Goal: Task Accomplishment & Management: Use online tool/utility

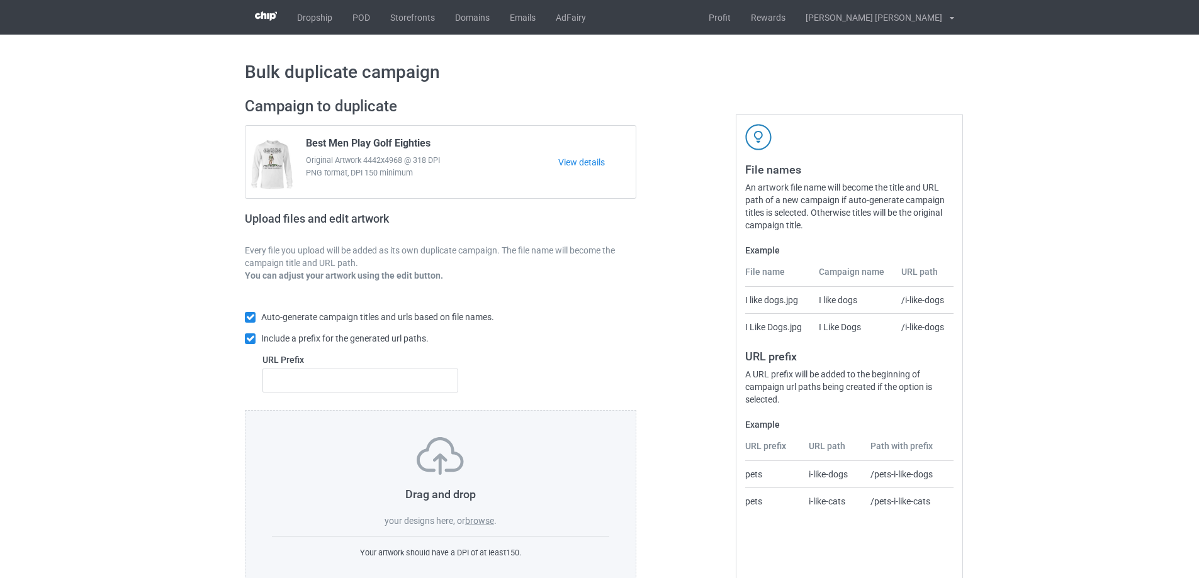
click at [476, 520] on label "browse" at bounding box center [479, 521] width 29 height 10
click at [0, 0] on input "browse" at bounding box center [0, 0] width 0 height 0
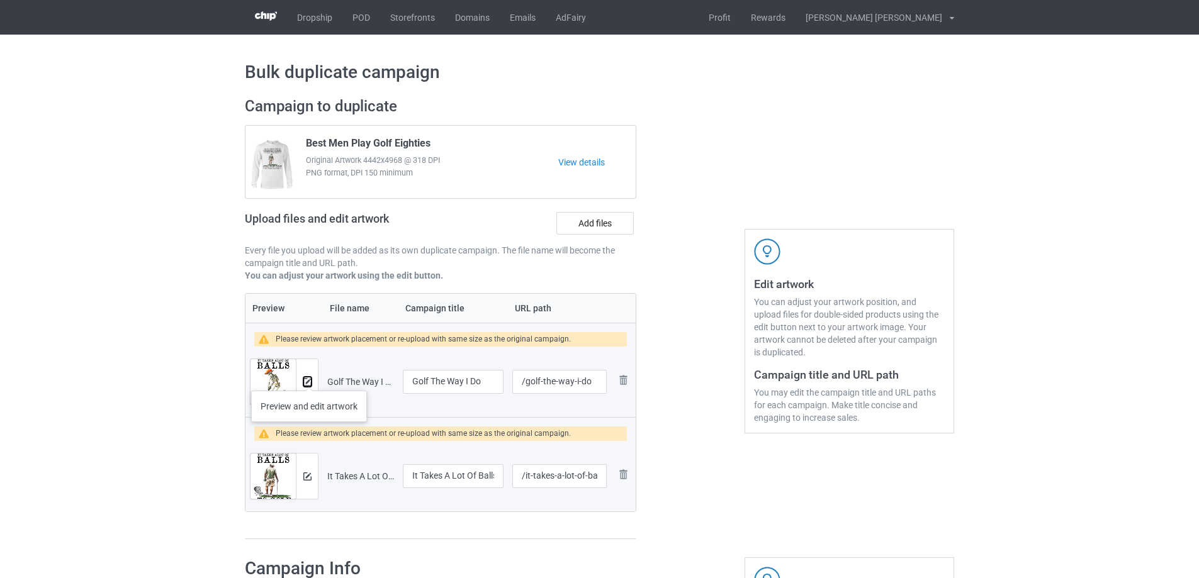
click at [309, 378] on img at bounding box center [307, 382] width 8 height 8
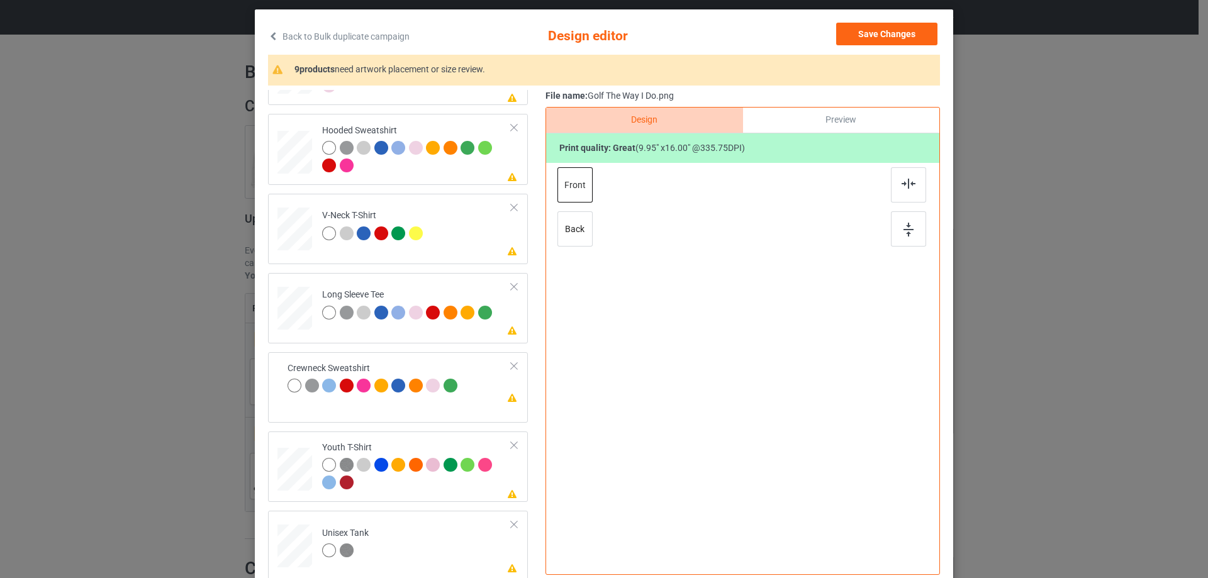
scroll to position [126, 0]
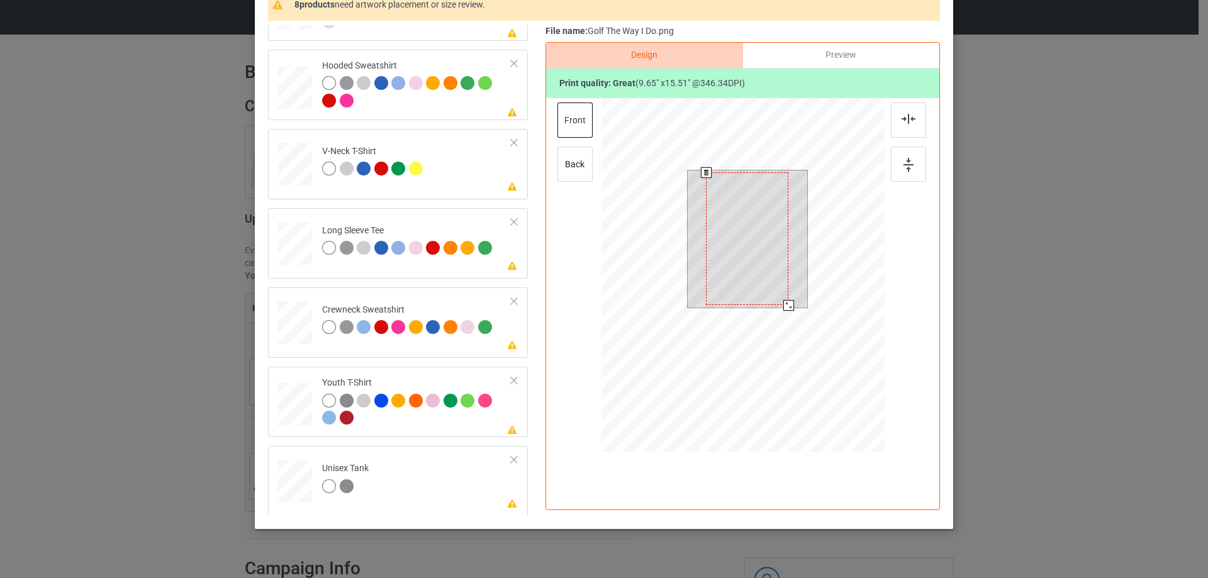
click at [783, 305] on div at bounding box center [788, 305] width 11 height 11
drag, startPoint x: 771, startPoint y: 273, endPoint x: 776, endPoint y: 259, distance: 15.3
click at [776, 259] on div at bounding box center [752, 237] width 82 height 133
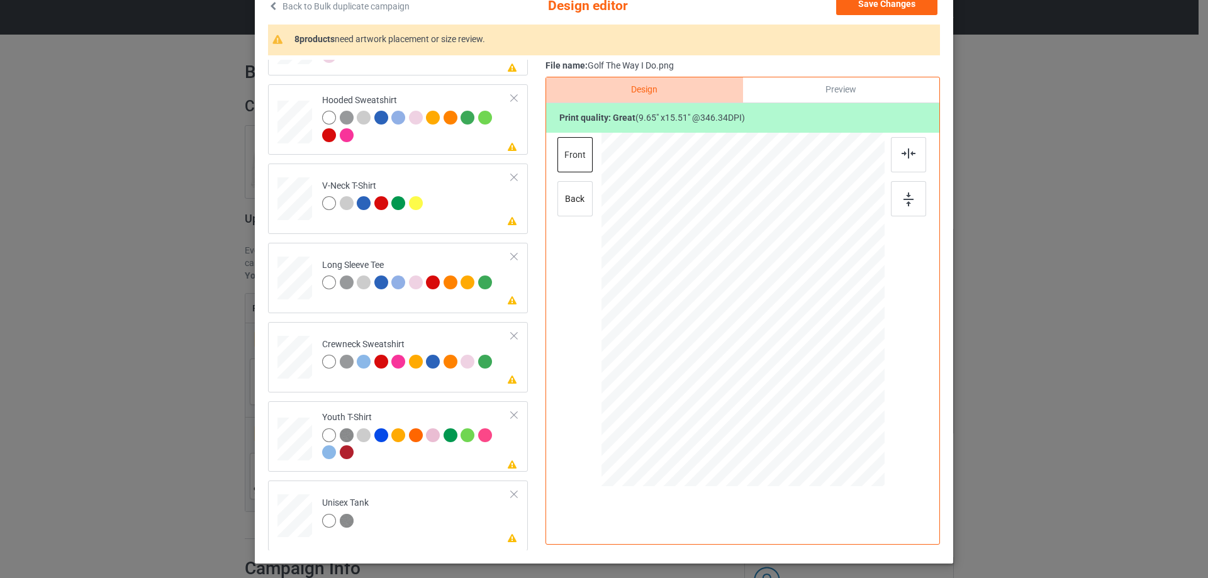
scroll to position [0, 0]
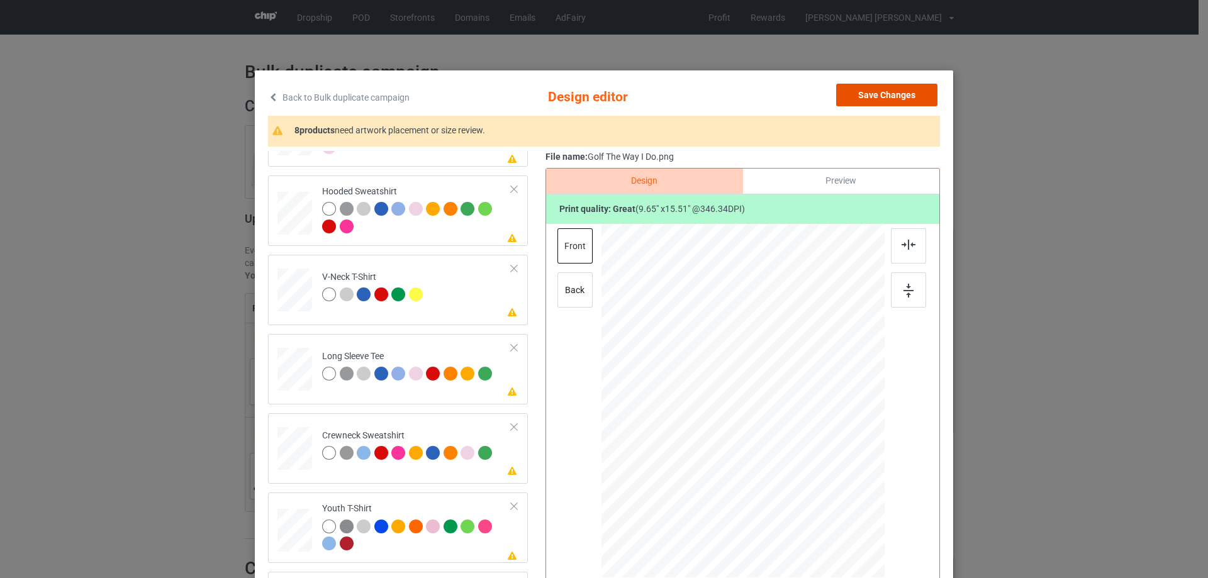
click at [884, 95] on button "Save Changes" at bounding box center [886, 95] width 101 height 23
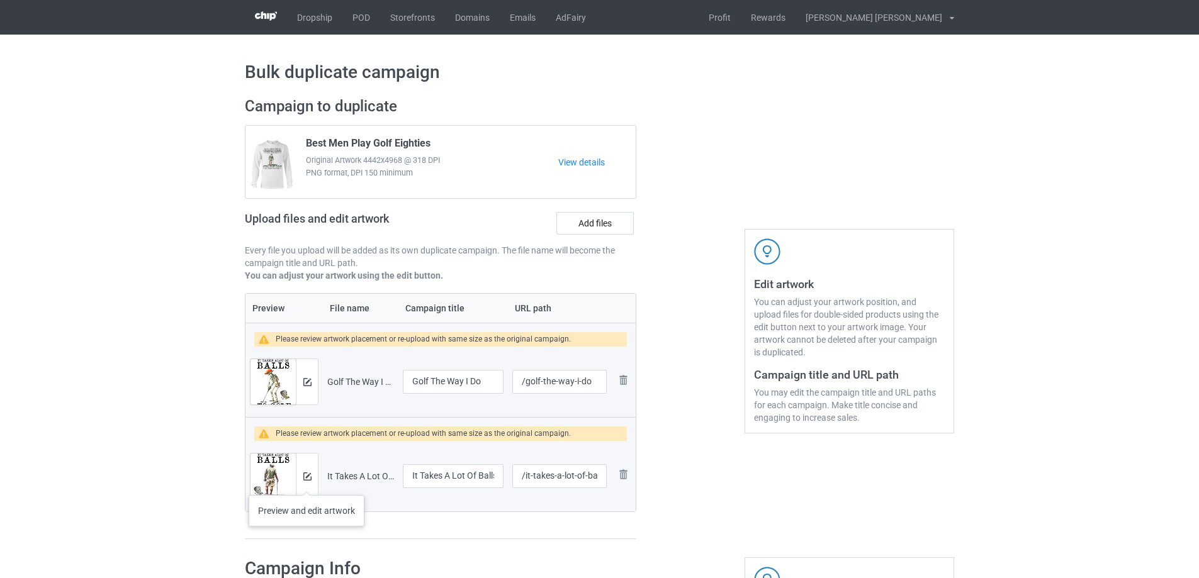
click at [306, 483] on div at bounding box center [307, 476] width 22 height 45
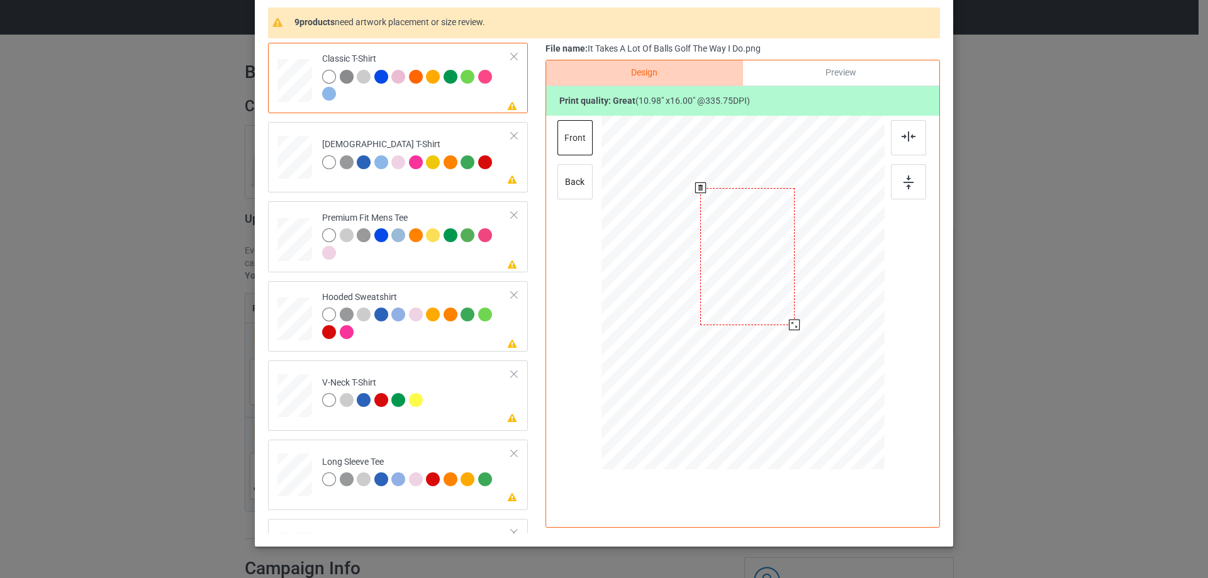
scroll to position [148, 0]
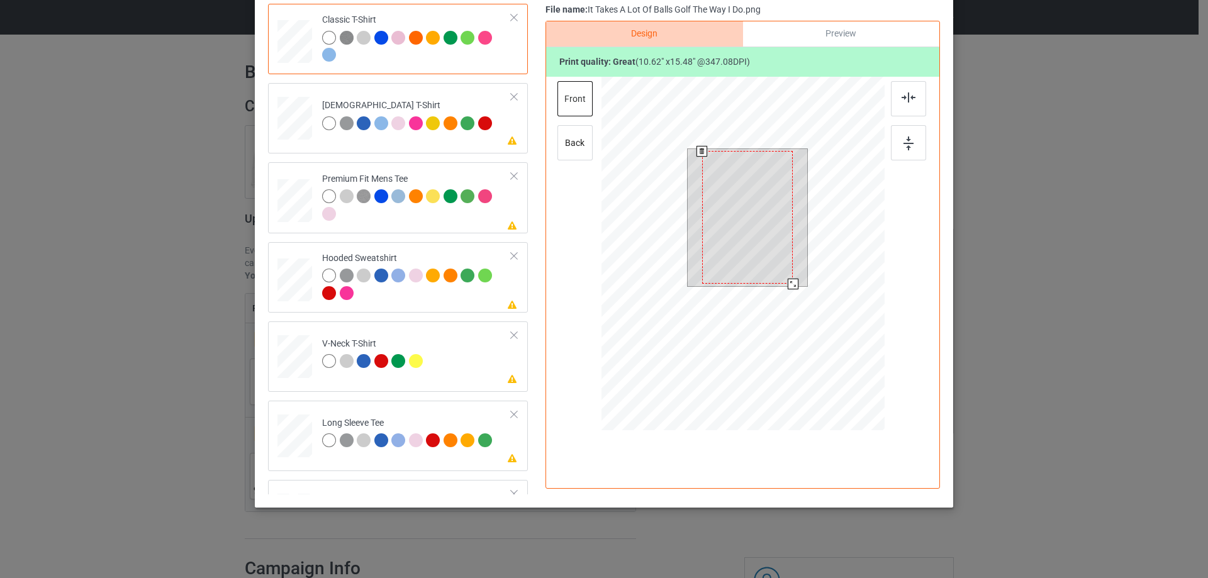
drag, startPoint x: 798, startPoint y: 284, endPoint x: 790, endPoint y: 281, distance: 8.8
click at [790, 281] on div at bounding box center [793, 284] width 11 height 11
click at [771, 237] on div at bounding box center [747, 215] width 91 height 133
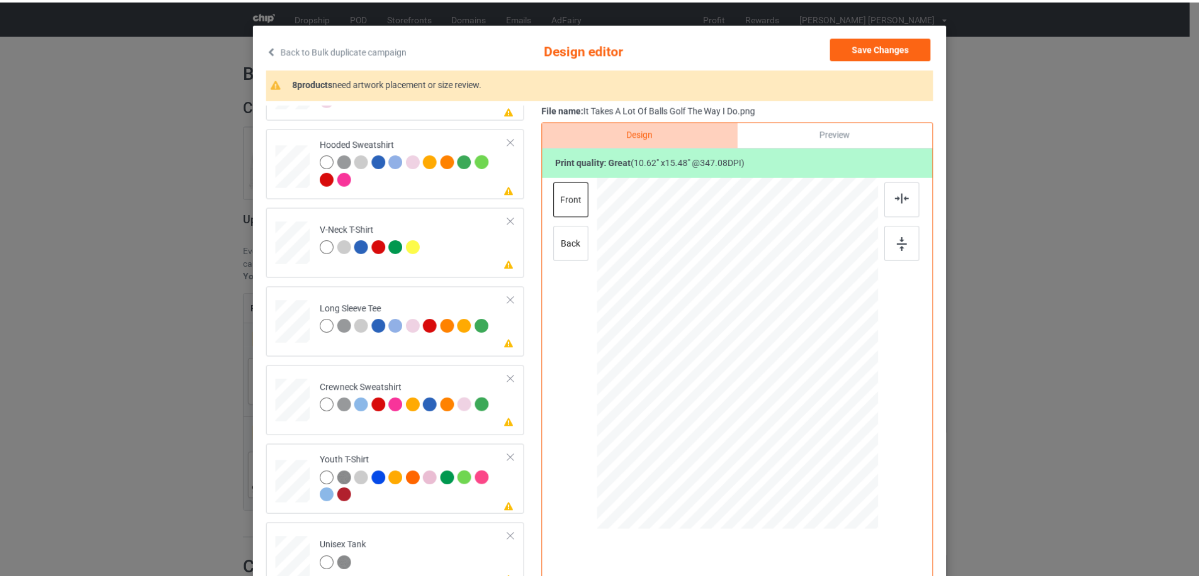
scroll to position [0, 0]
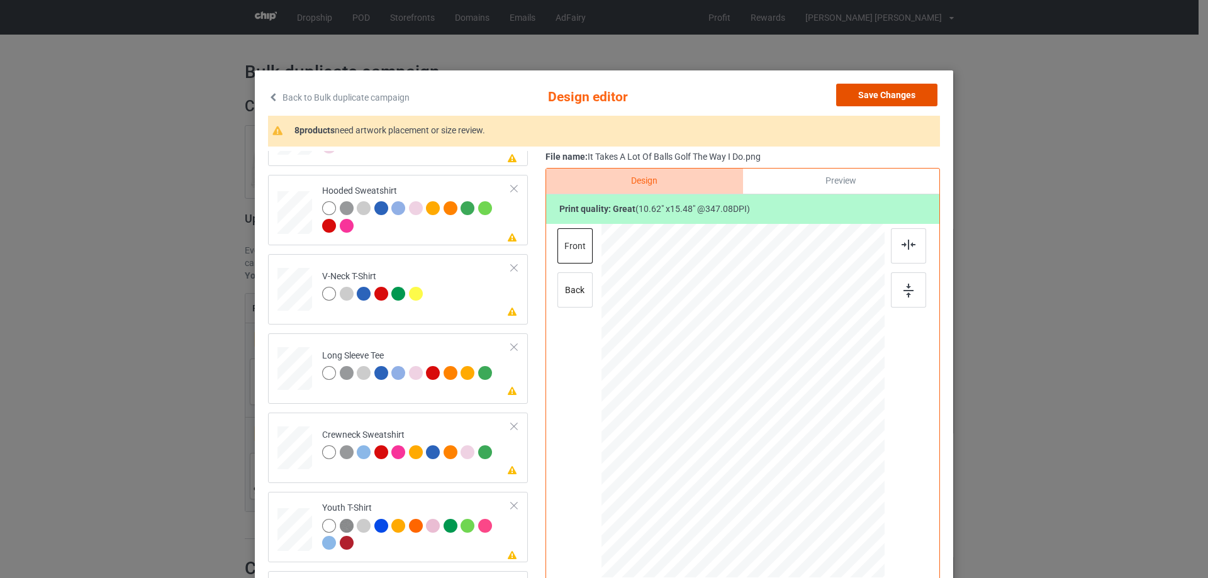
click at [877, 99] on button "Save Changes" at bounding box center [886, 95] width 101 height 23
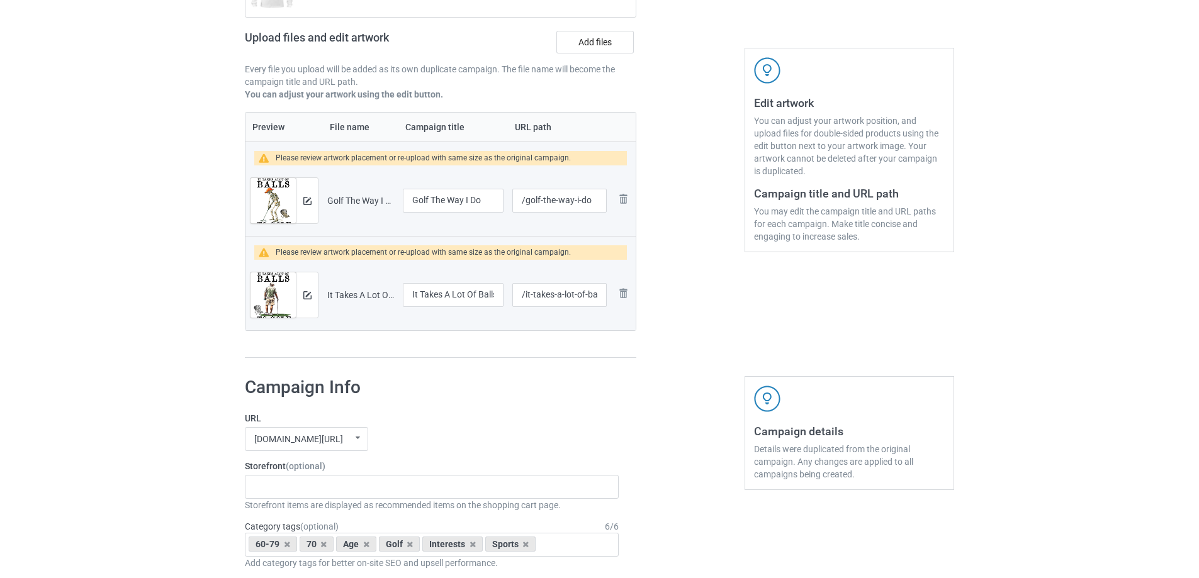
scroll to position [378, 0]
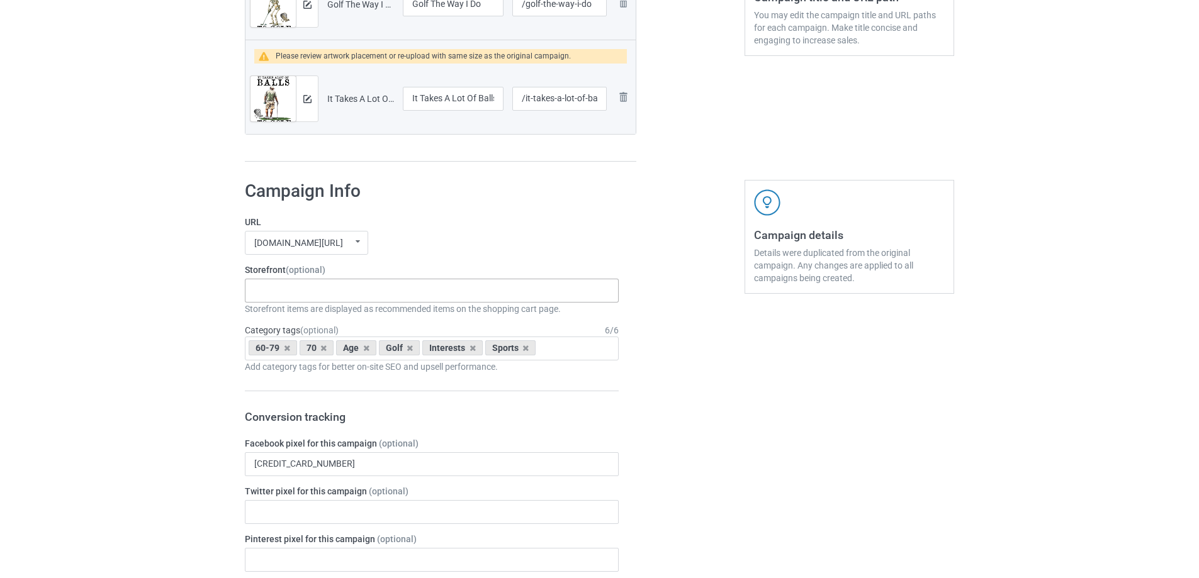
click at [359, 288] on div "Gifts For Hunter 2025 Gifts For Bikers No Hobby [DATE] Hide And Seek World Cham…" at bounding box center [432, 291] width 374 height 24
type input "golf"
click at [312, 317] on div "I Love Golf" at bounding box center [431, 313] width 372 height 23
click at [289, 347] on icon at bounding box center [287, 348] width 6 height 8
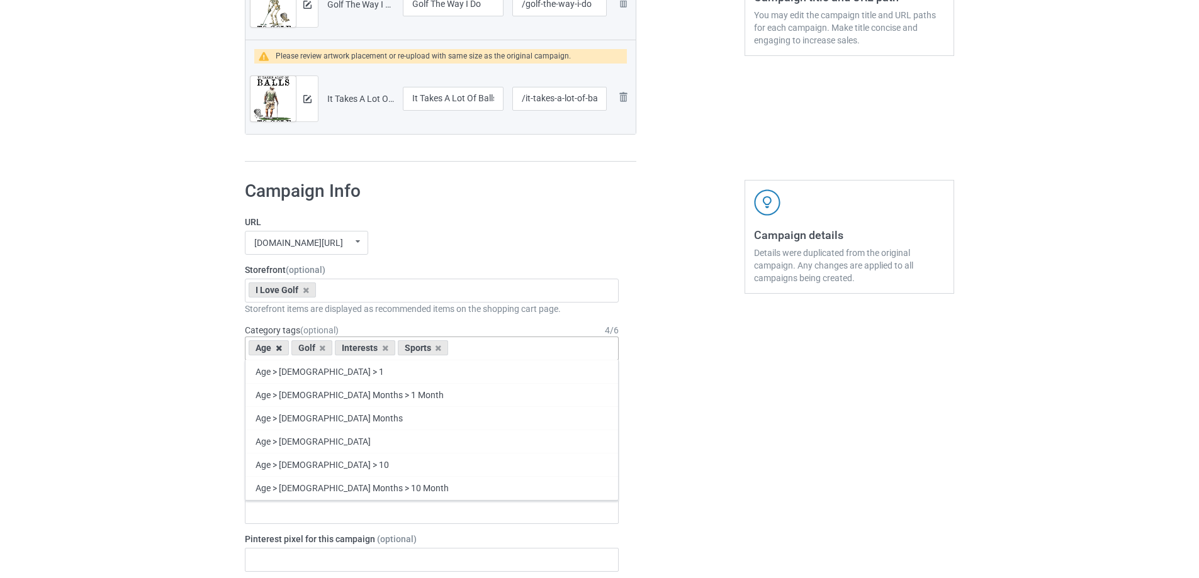
click at [277, 349] on icon at bounding box center [279, 348] width 6 height 8
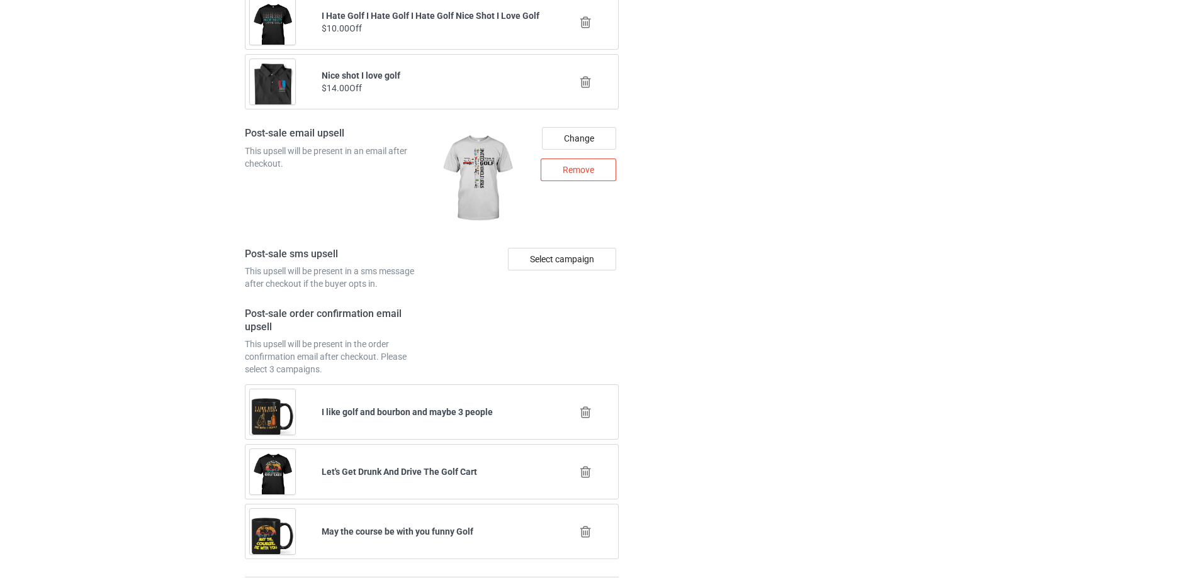
scroll to position [1815, 0]
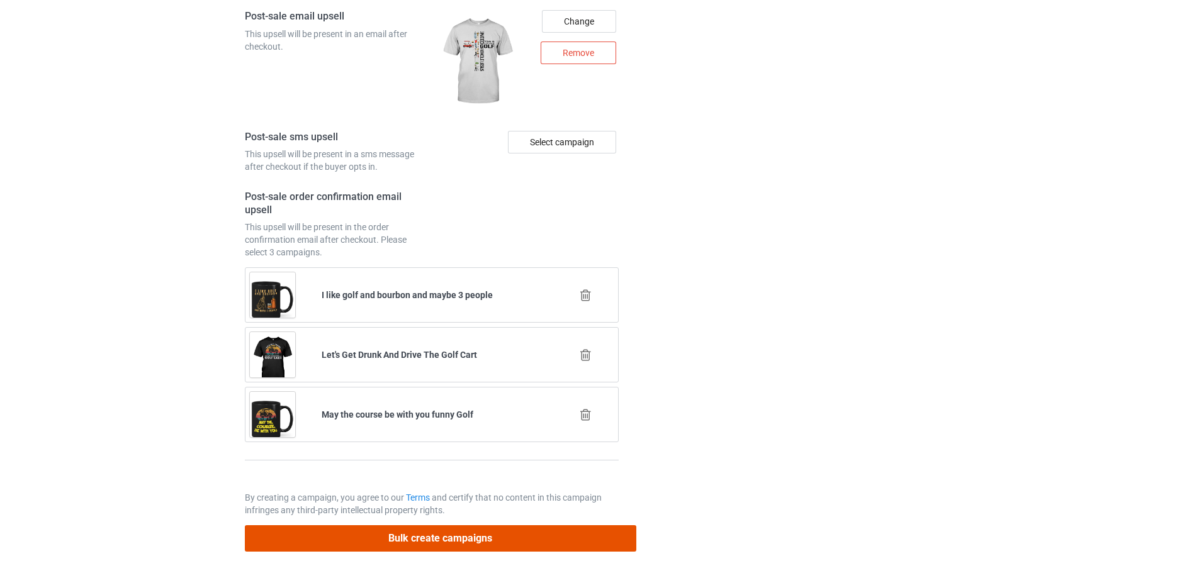
click at [396, 543] on button "Bulk create campaigns" at bounding box center [440, 538] width 391 height 26
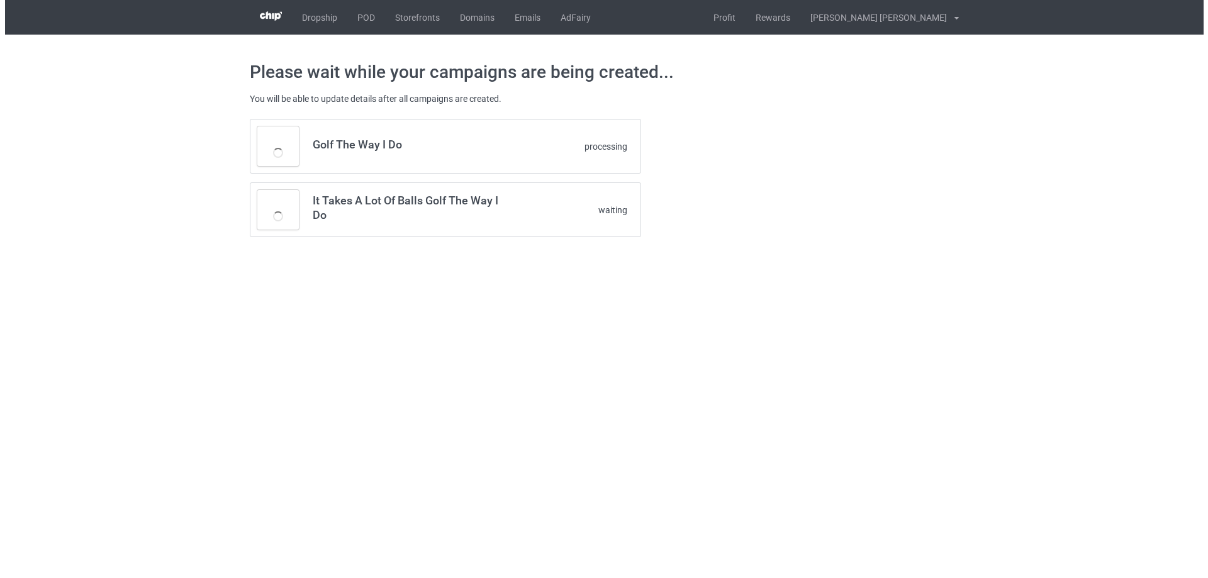
scroll to position [0, 0]
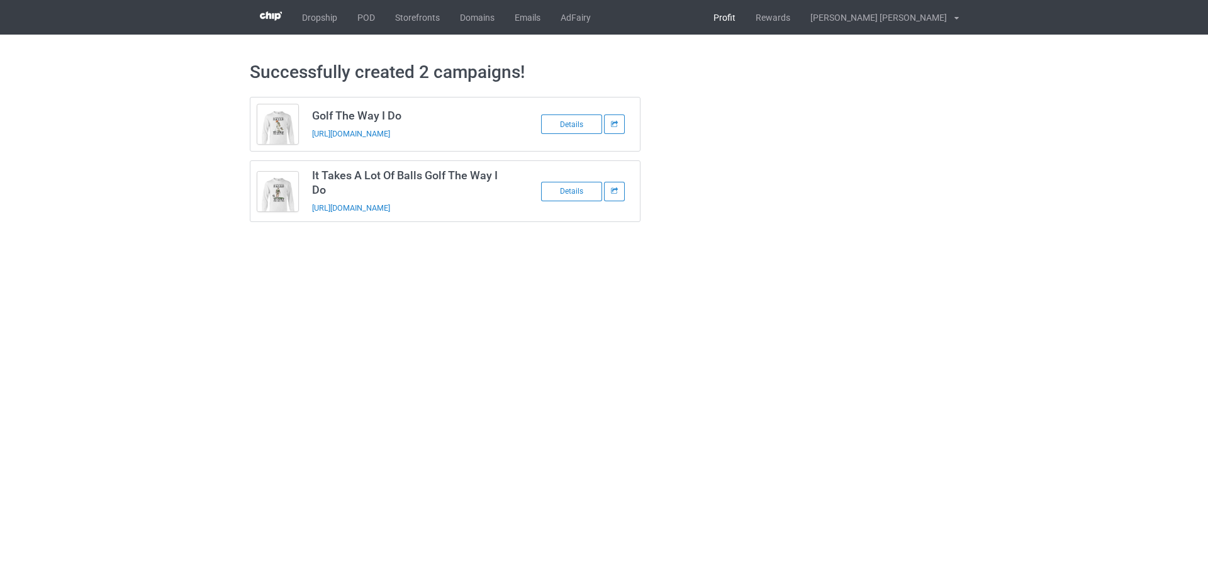
click at [746, 21] on link "Profit" at bounding box center [724, 17] width 42 height 35
